Goal: Task Accomplishment & Management: Use online tool/utility

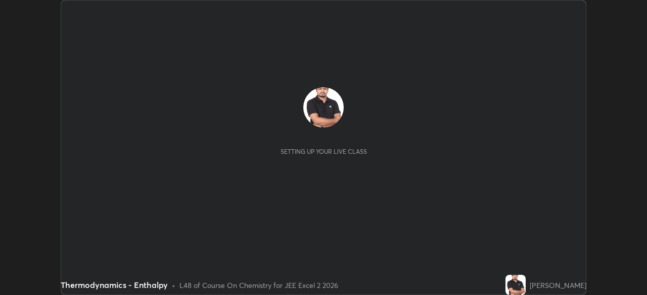
scroll to position [295, 646]
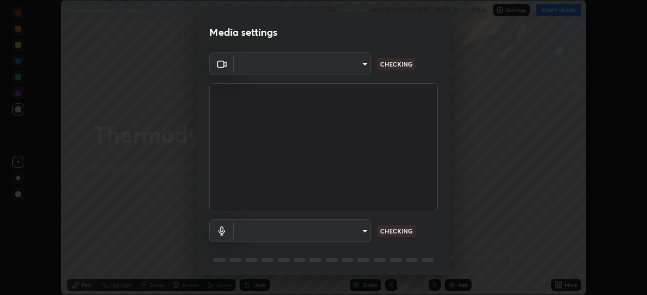
type input "b7be3d6cdc140e722cc9de4be8502babc520c6cce0c95a8ddfe4c3679804a010"
type input "default"
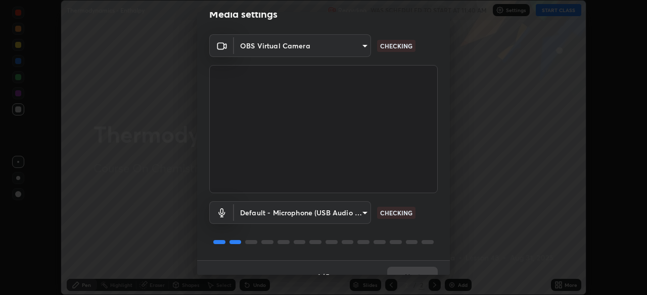
scroll to position [36, 0]
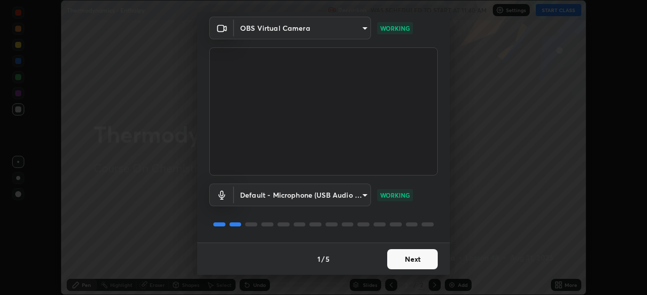
click at [408, 258] on button "Next" at bounding box center [412, 260] width 51 height 20
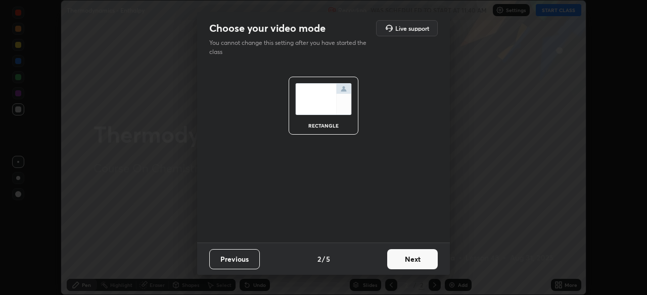
click at [404, 258] on button "Next" at bounding box center [412, 260] width 51 height 20
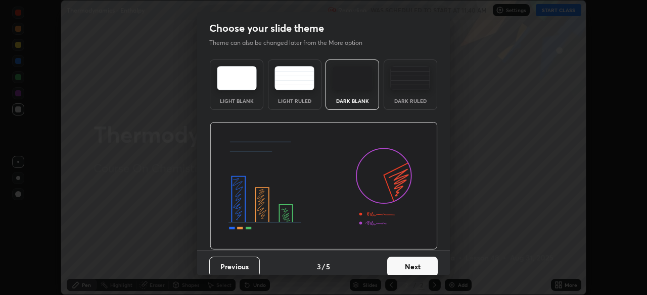
click at [401, 258] on button "Next" at bounding box center [412, 267] width 51 height 20
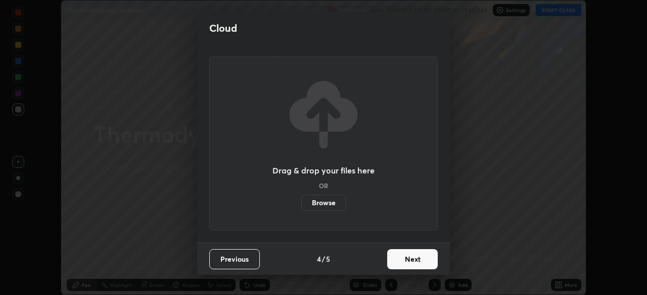
click at [395, 259] on button "Next" at bounding box center [412, 260] width 51 height 20
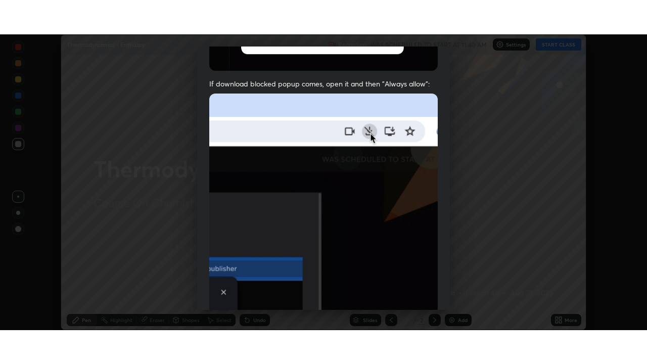
scroll to position [242, 0]
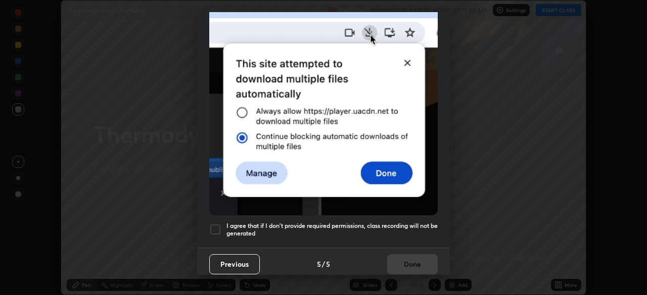
click at [214, 225] on div at bounding box center [215, 230] width 12 height 12
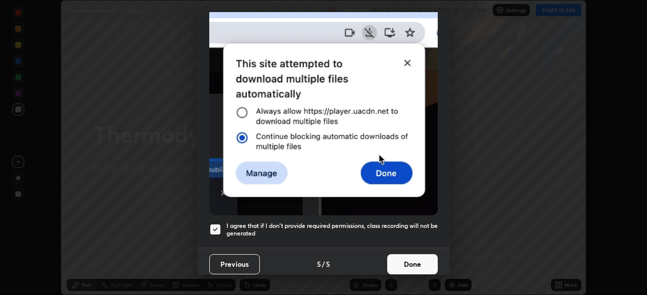
click at [401, 256] on button "Done" at bounding box center [412, 265] width 51 height 20
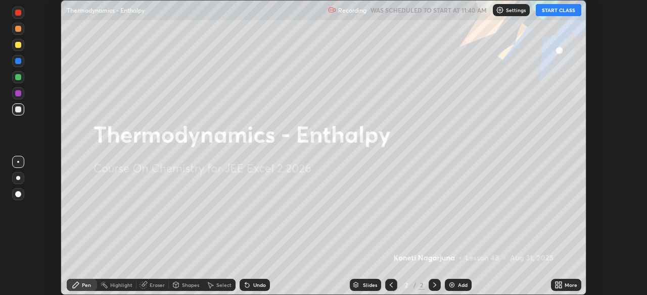
click at [560, 286] on icon at bounding box center [560, 287] width 3 height 3
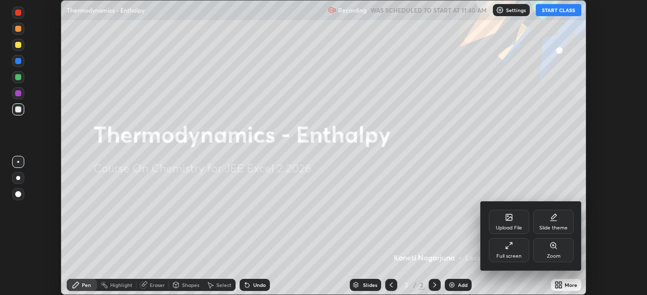
click at [513, 250] on div "Full screen" at bounding box center [508, 250] width 40 height 24
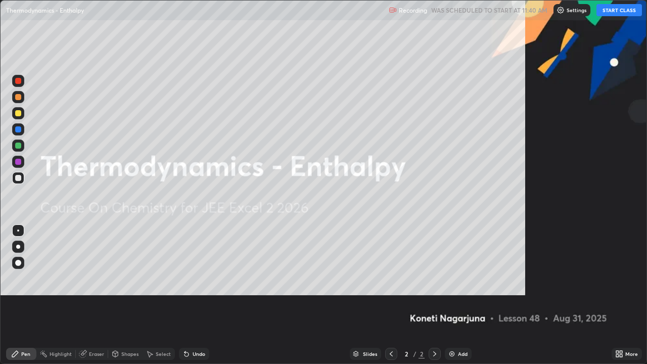
scroll to position [364, 647]
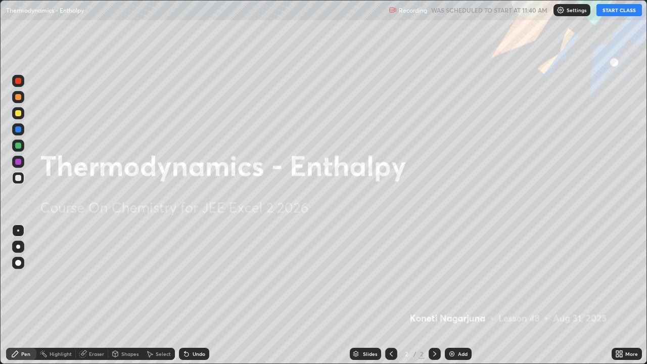
click at [615, 10] on button "START CLASS" at bounding box center [618, 10] width 45 height 12
click at [458, 295] on div "Add" at bounding box center [463, 353] width 10 height 5
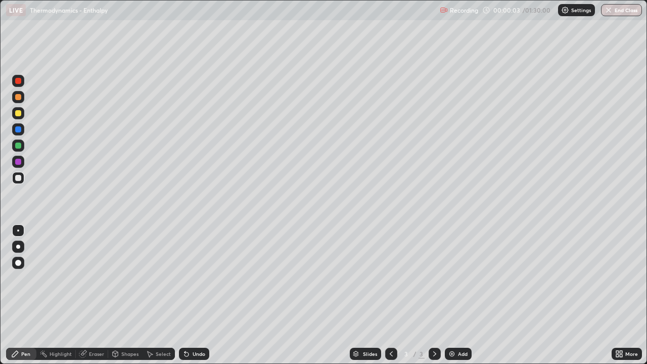
click at [460, 295] on div "Add" at bounding box center [463, 353] width 10 height 5
click at [463, 295] on div "Add" at bounding box center [463, 353] width 10 height 5
click at [461, 295] on div "Add" at bounding box center [463, 353] width 10 height 5
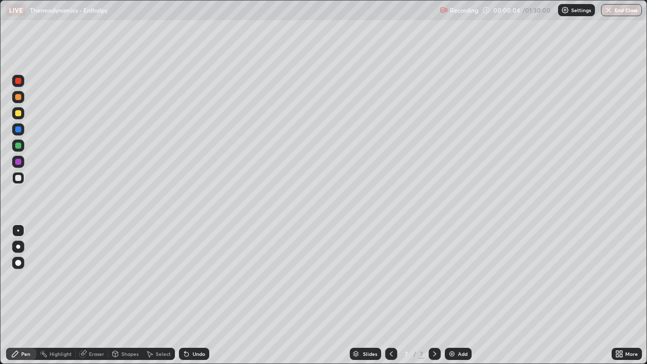
click at [461, 295] on div "Add" at bounding box center [463, 353] width 10 height 5
click at [459, 295] on div "Add" at bounding box center [463, 353] width 10 height 5
click at [458, 295] on div "Add" at bounding box center [463, 353] width 10 height 5
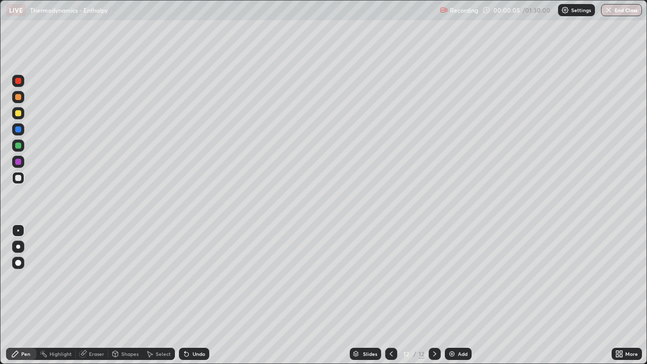
click at [451, 295] on img at bounding box center [452, 354] width 8 height 8
click at [453, 295] on img at bounding box center [452, 354] width 8 height 8
click at [455, 295] on div "Add" at bounding box center [457, 354] width 27 height 12
click at [388, 295] on div at bounding box center [391, 354] width 12 height 12
click at [391, 295] on div at bounding box center [391, 353] width 12 height 20
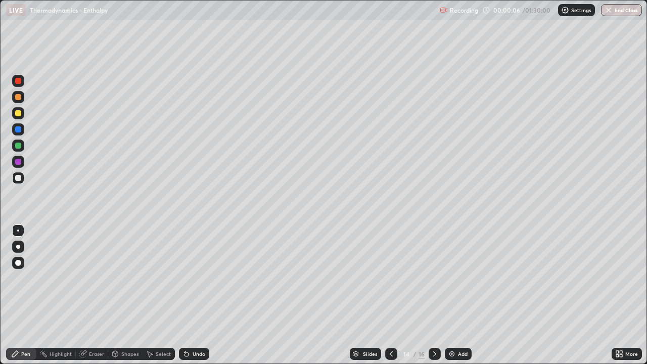
click at [389, 295] on div at bounding box center [391, 354] width 12 height 12
click at [387, 295] on icon at bounding box center [391, 354] width 8 height 8
click at [389, 295] on icon at bounding box center [391, 354] width 8 height 8
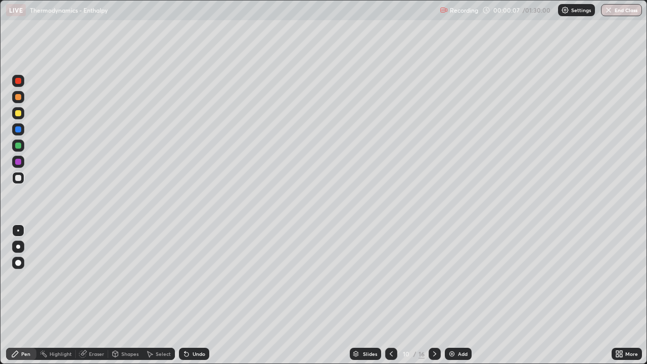
click at [390, 295] on icon at bounding box center [390, 353] width 3 height 5
click at [391, 295] on div at bounding box center [391, 354] width 12 height 12
click at [388, 295] on icon at bounding box center [391, 354] width 8 height 8
click at [389, 295] on div at bounding box center [391, 354] width 12 height 12
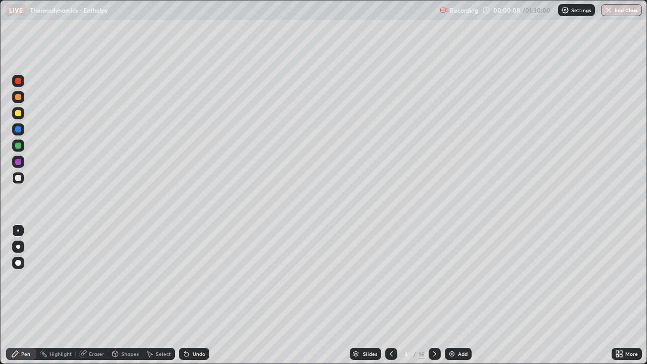
click at [388, 295] on icon at bounding box center [391, 354] width 8 height 8
click at [18, 165] on div at bounding box center [18, 162] width 12 height 12
click at [20, 99] on div at bounding box center [18, 97] width 6 height 6
click at [17, 158] on div at bounding box center [18, 162] width 12 height 12
click at [433, 295] on icon at bounding box center [434, 354] width 8 height 8
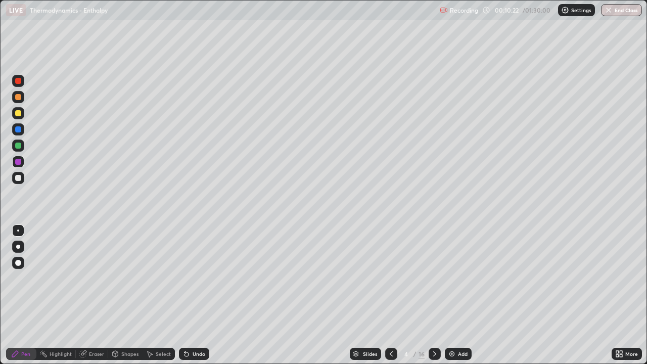
click at [18, 97] on div at bounding box center [18, 97] width 6 height 6
click at [100, 295] on div "Eraser" at bounding box center [96, 353] width 15 height 5
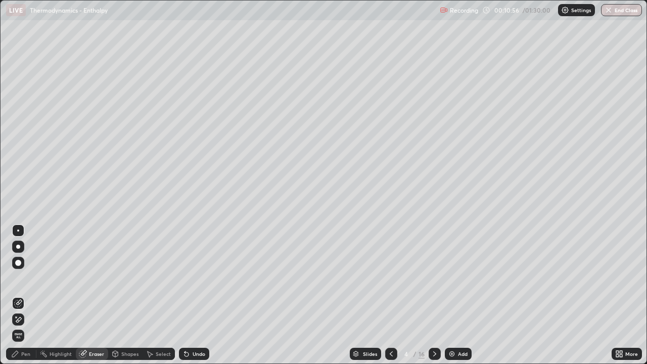
click at [28, 295] on div "Pen" at bounding box center [25, 353] width 9 height 5
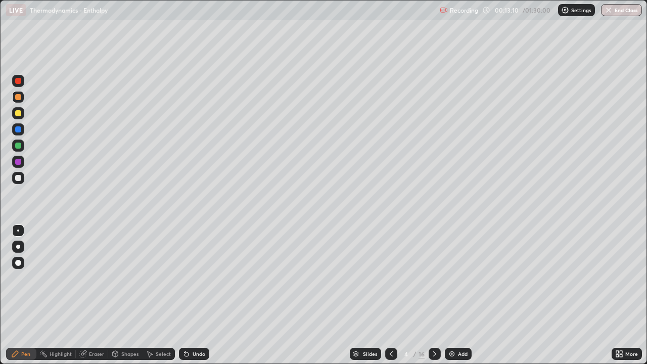
click at [18, 145] on div at bounding box center [18, 145] width 6 height 6
click at [21, 80] on div at bounding box center [18, 81] width 6 height 6
click at [193, 295] on div "Undo" at bounding box center [194, 354] width 30 height 12
click at [195, 295] on div "Undo" at bounding box center [198, 353] width 13 height 5
click at [17, 162] on div at bounding box center [18, 162] width 6 height 6
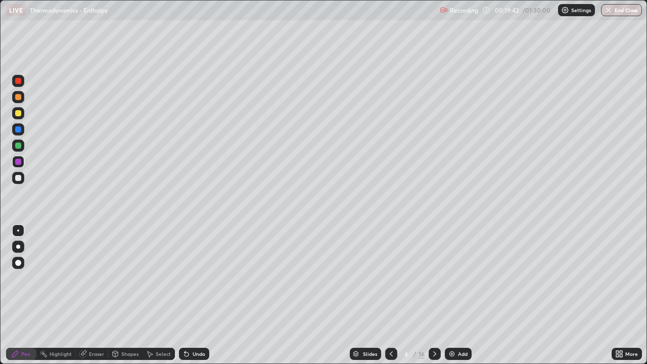
click at [17, 144] on div at bounding box center [18, 145] width 6 height 6
click at [450, 295] on img at bounding box center [452, 354] width 8 height 8
click at [19, 177] on div at bounding box center [18, 178] width 6 height 6
click at [20, 180] on div at bounding box center [18, 178] width 6 height 6
click at [91, 295] on div "Eraser" at bounding box center [96, 353] width 15 height 5
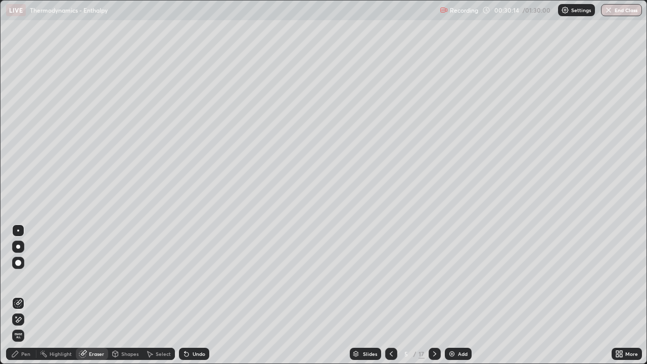
click at [26, 295] on div "Pen" at bounding box center [25, 353] width 9 height 5
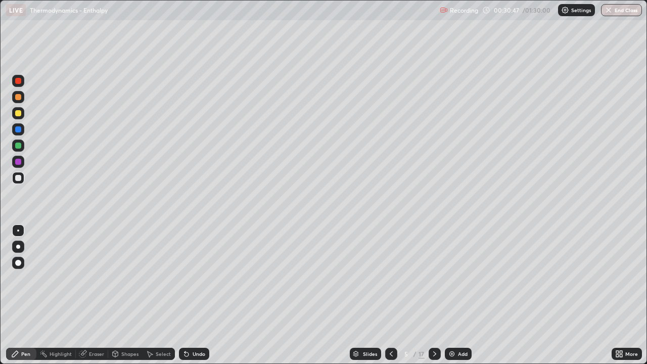
click at [17, 82] on div at bounding box center [18, 81] width 6 height 6
click at [199, 295] on div "Undo" at bounding box center [198, 353] width 13 height 5
click at [202, 295] on div "Undo" at bounding box center [198, 353] width 13 height 5
click at [87, 295] on div "Eraser" at bounding box center [92, 354] width 32 height 12
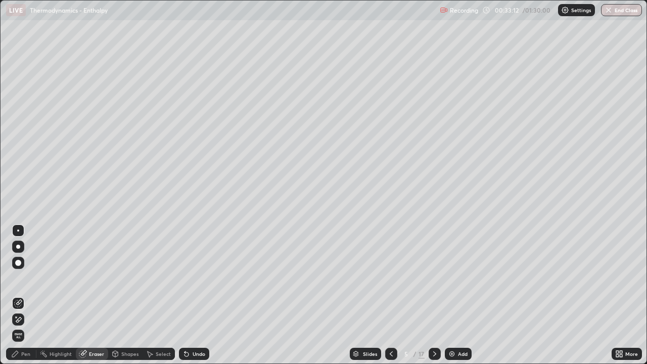
click at [29, 295] on div "Pen" at bounding box center [25, 353] width 9 height 5
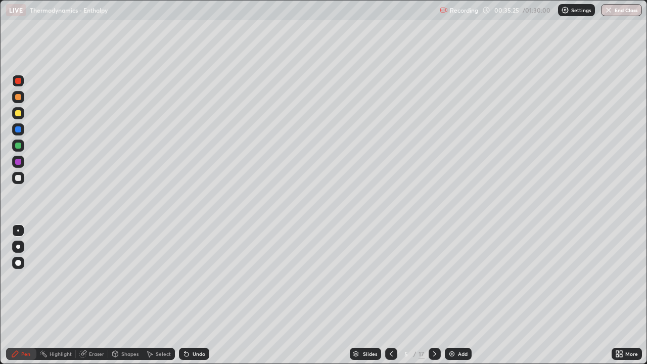
click at [434, 295] on icon at bounding box center [434, 353] width 3 height 5
click at [433, 295] on icon at bounding box center [434, 353] width 3 height 5
click at [20, 112] on div at bounding box center [18, 113] width 6 height 6
click at [17, 147] on div at bounding box center [18, 145] width 6 height 6
click at [19, 161] on div at bounding box center [18, 162] width 6 height 6
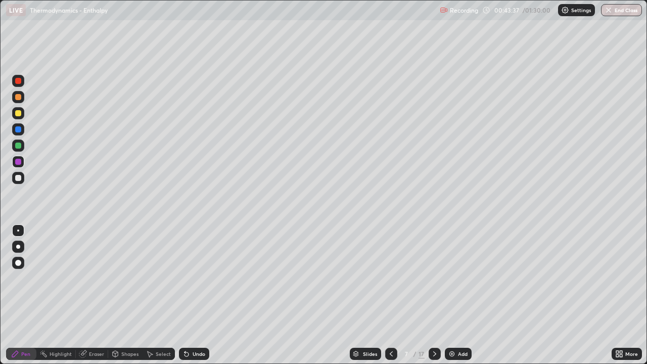
click at [19, 116] on div at bounding box center [18, 113] width 6 height 6
click at [19, 162] on div at bounding box center [18, 162] width 6 height 6
click at [16, 110] on div at bounding box center [18, 113] width 6 height 6
click at [15, 179] on div at bounding box center [18, 178] width 12 height 12
click at [434, 295] on icon at bounding box center [434, 353] width 3 height 5
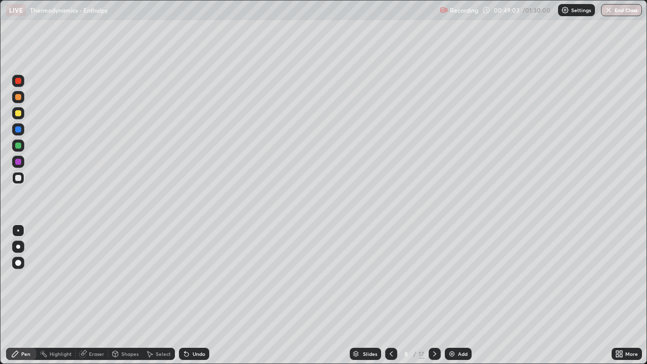
click at [390, 295] on icon at bounding box center [391, 354] width 8 height 8
click at [184, 295] on icon at bounding box center [186, 354] width 4 height 4
click at [15, 161] on div at bounding box center [18, 162] width 6 height 6
click at [17, 176] on div at bounding box center [18, 178] width 6 height 6
click at [18, 145] on div at bounding box center [18, 145] width 6 height 6
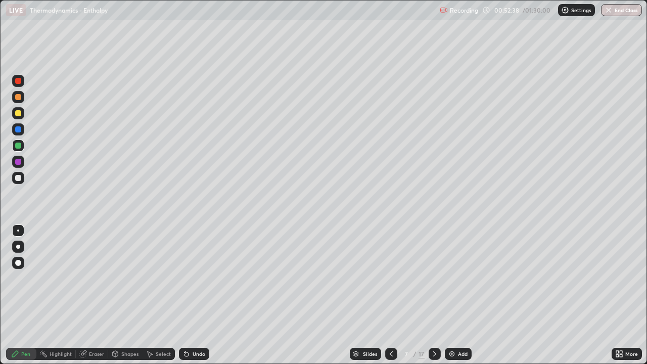
click at [432, 295] on icon at bounding box center [434, 354] width 8 height 8
click at [20, 113] on div at bounding box center [18, 113] width 6 height 6
click at [18, 81] on div at bounding box center [18, 81] width 6 height 6
click at [432, 295] on icon at bounding box center [434, 354] width 8 height 8
click at [19, 164] on div at bounding box center [18, 162] width 6 height 6
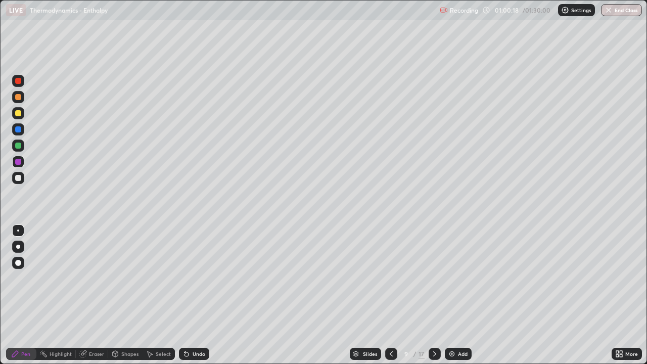
click at [20, 82] on div at bounding box center [18, 81] width 6 height 6
click at [18, 114] on div at bounding box center [18, 113] width 6 height 6
click at [18, 144] on div at bounding box center [18, 145] width 6 height 6
click at [192, 295] on div "Undo" at bounding box center [198, 353] width 13 height 5
click at [19, 128] on div at bounding box center [18, 129] width 6 height 6
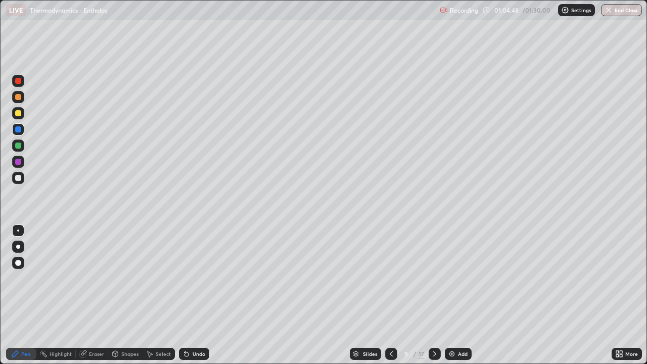
click at [19, 161] on div at bounding box center [18, 162] width 6 height 6
click at [17, 115] on div at bounding box center [18, 113] width 6 height 6
click at [16, 175] on div at bounding box center [18, 178] width 6 height 6
click at [18, 113] on div at bounding box center [18, 113] width 6 height 6
click at [18, 180] on div at bounding box center [18, 178] width 6 height 6
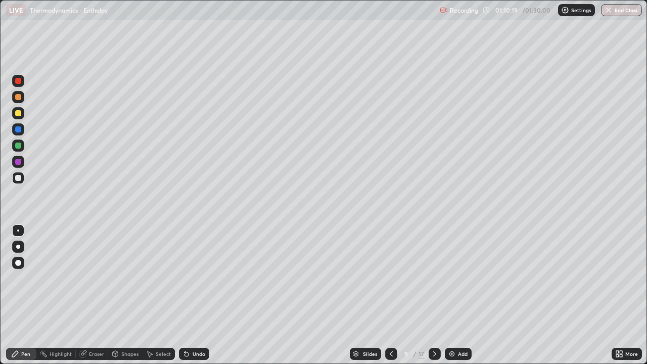
click at [17, 128] on div at bounding box center [18, 129] width 6 height 6
click at [17, 161] on div at bounding box center [18, 162] width 6 height 6
click at [433, 295] on icon at bounding box center [434, 354] width 8 height 8
click at [19, 178] on div at bounding box center [18, 178] width 6 height 6
click at [20, 82] on div at bounding box center [18, 81] width 6 height 6
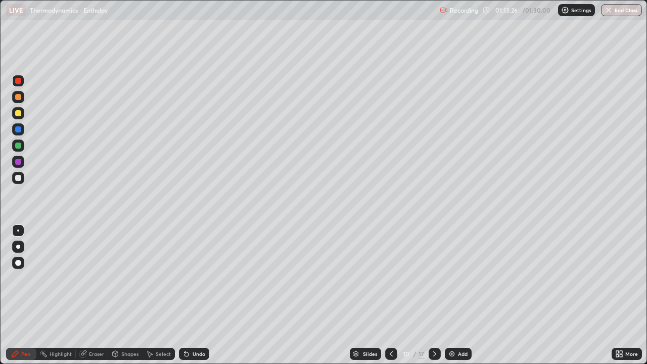
click at [186, 295] on icon at bounding box center [186, 354] width 4 height 4
click at [184, 295] on icon at bounding box center [186, 354] width 4 height 4
click at [19, 112] on div at bounding box center [18, 113] width 6 height 6
click at [18, 161] on div at bounding box center [18, 162] width 6 height 6
click at [16, 177] on div at bounding box center [18, 178] width 6 height 6
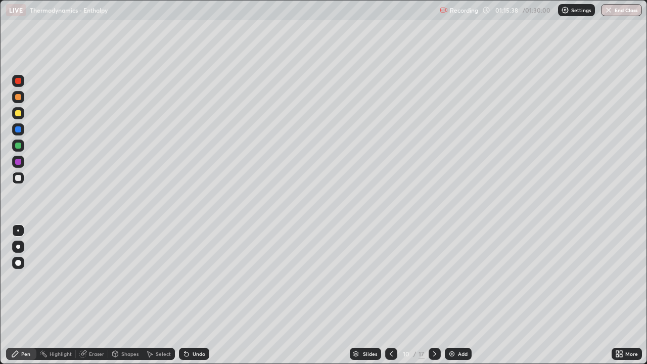
click at [434, 295] on icon at bounding box center [434, 354] width 8 height 8
click at [188, 295] on icon at bounding box center [186, 354] width 8 height 8
click at [187, 295] on icon at bounding box center [186, 354] width 8 height 8
click at [189, 295] on div "Undo" at bounding box center [194, 354] width 30 height 12
click at [195, 295] on div "Undo" at bounding box center [198, 353] width 13 height 5
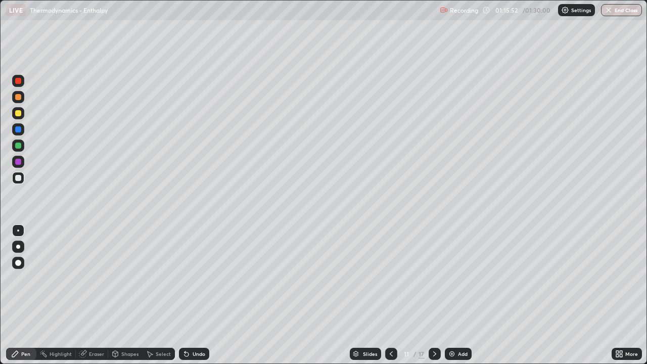
click at [197, 295] on div "Undo" at bounding box center [198, 353] width 13 height 5
click at [196, 295] on div "Undo" at bounding box center [198, 353] width 13 height 5
click at [19, 160] on div at bounding box center [18, 162] width 6 height 6
click at [18, 177] on div at bounding box center [18, 178] width 6 height 6
click at [19, 164] on div at bounding box center [18, 162] width 6 height 6
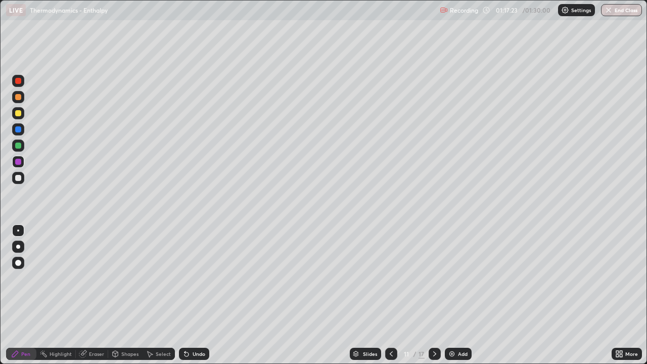
click at [21, 110] on div at bounding box center [18, 113] width 12 height 12
click at [18, 130] on div at bounding box center [18, 129] width 6 height 6
click at [19, 178] on div at bounding box center [18, 178] width 6 height 6
click at [433, 295] on icon at bounding box center [434, 354] width 8 height 8
click at [16, 97] on div at bounding box center [18, 97] width 6 height 6
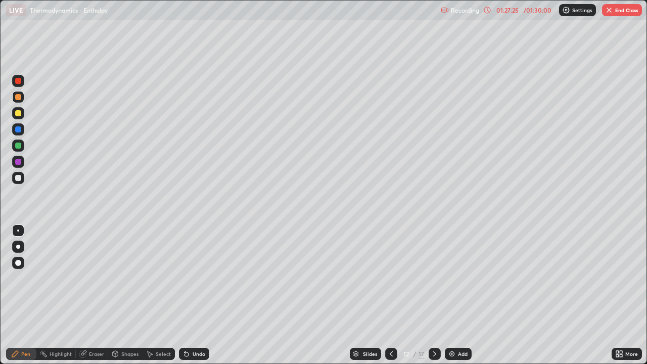
click at [17, 146] on div at bounding box center [18, 145] width 6 height 6
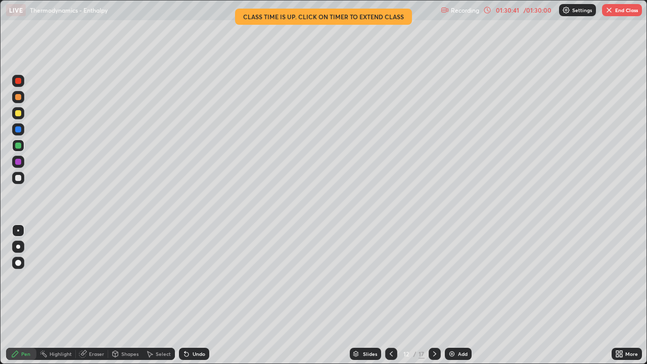
click at [620, 10] on button "End Class" at bounding box center [622, 10] width 40 height 12
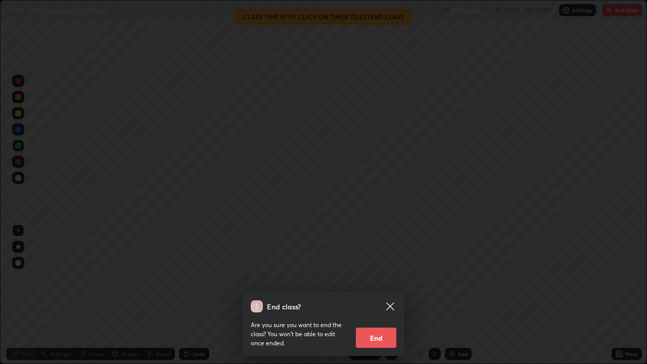
click at [376, 295] on button "End" at bounding box center [376, 337] width 40 height 20
